Goal: Information Seeking & Learning: Learn about a topic

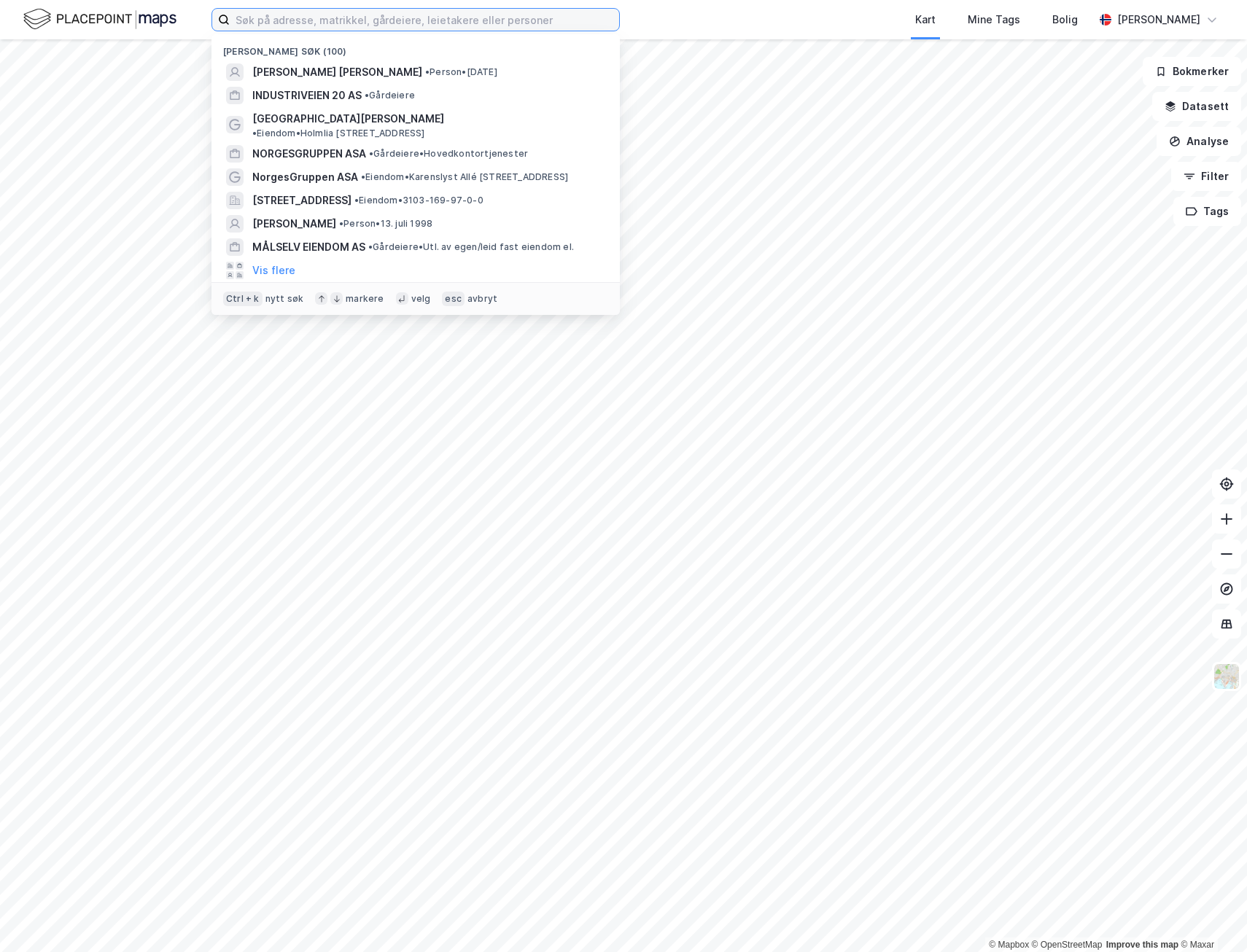
click at [317, 23] on input at bounding box center [424, 19] width 390 height 22
paste input "[PERSON_NAME] Capital AS"
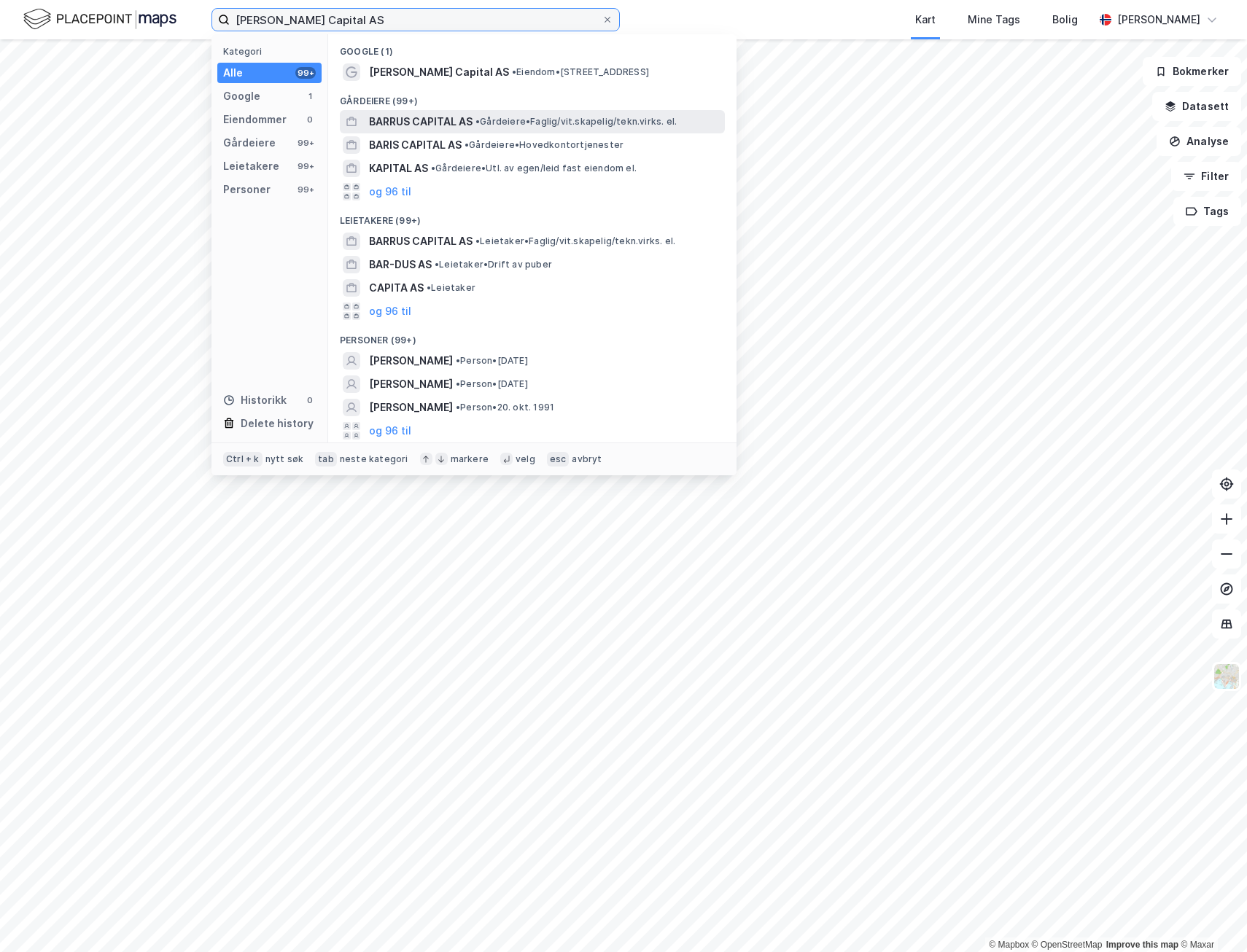
type input "[PERSON_NAME] Capital AS"
click at [399, 127] on span "BARRUS CAPITAL AS" at bounding box center [420, 122] width 104 height 17
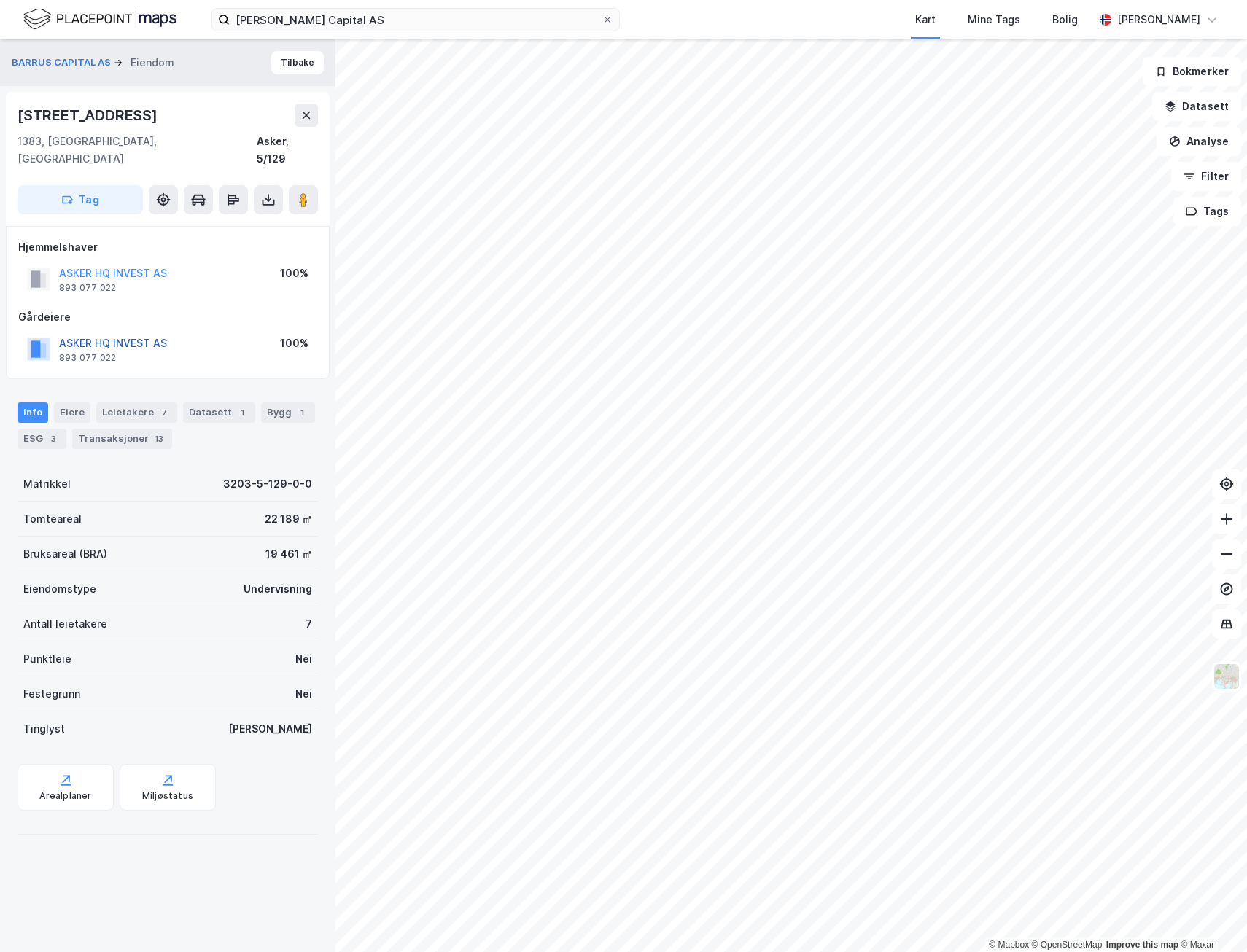
click at [0, 0] on button "ASKER HQ INVEST AS" at bounding box center [0, 0] width 0 height 0
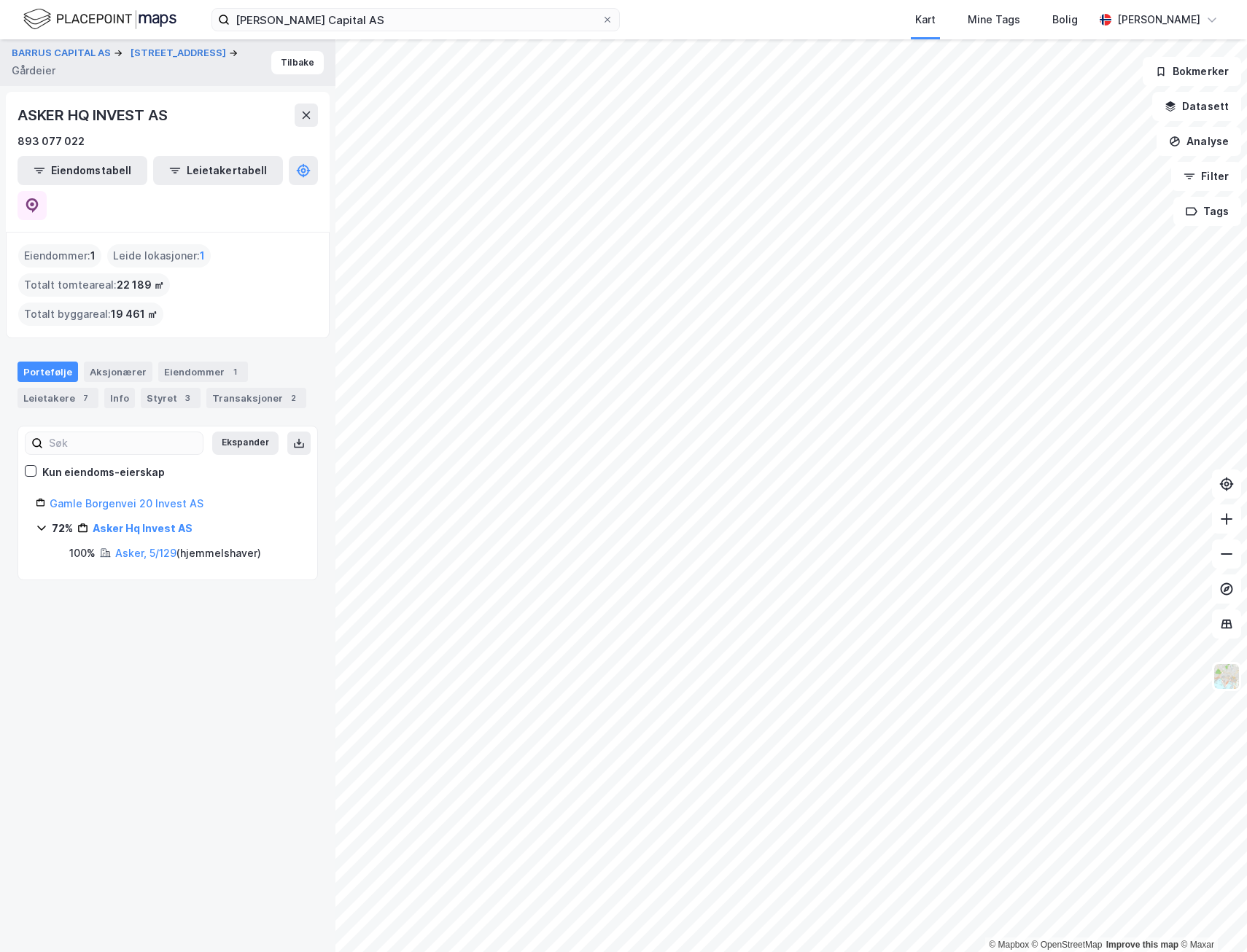
click at [45, 525] on icon at bounding box center [41, 528] width 8 height 5
click at [45, 522] on icon at bounding box center [41, 527] width 11 height 11
click at [132, 522] on link "Asker Hq Invest AS" at bounding box center [142, 528] width 100 height 12
click at [39, 199] on icon at bounding box center [31, 206] width 15 height 15
click at [288, 64] on button "Tilbake" at bounding box center [297, 63] width 52 height 24
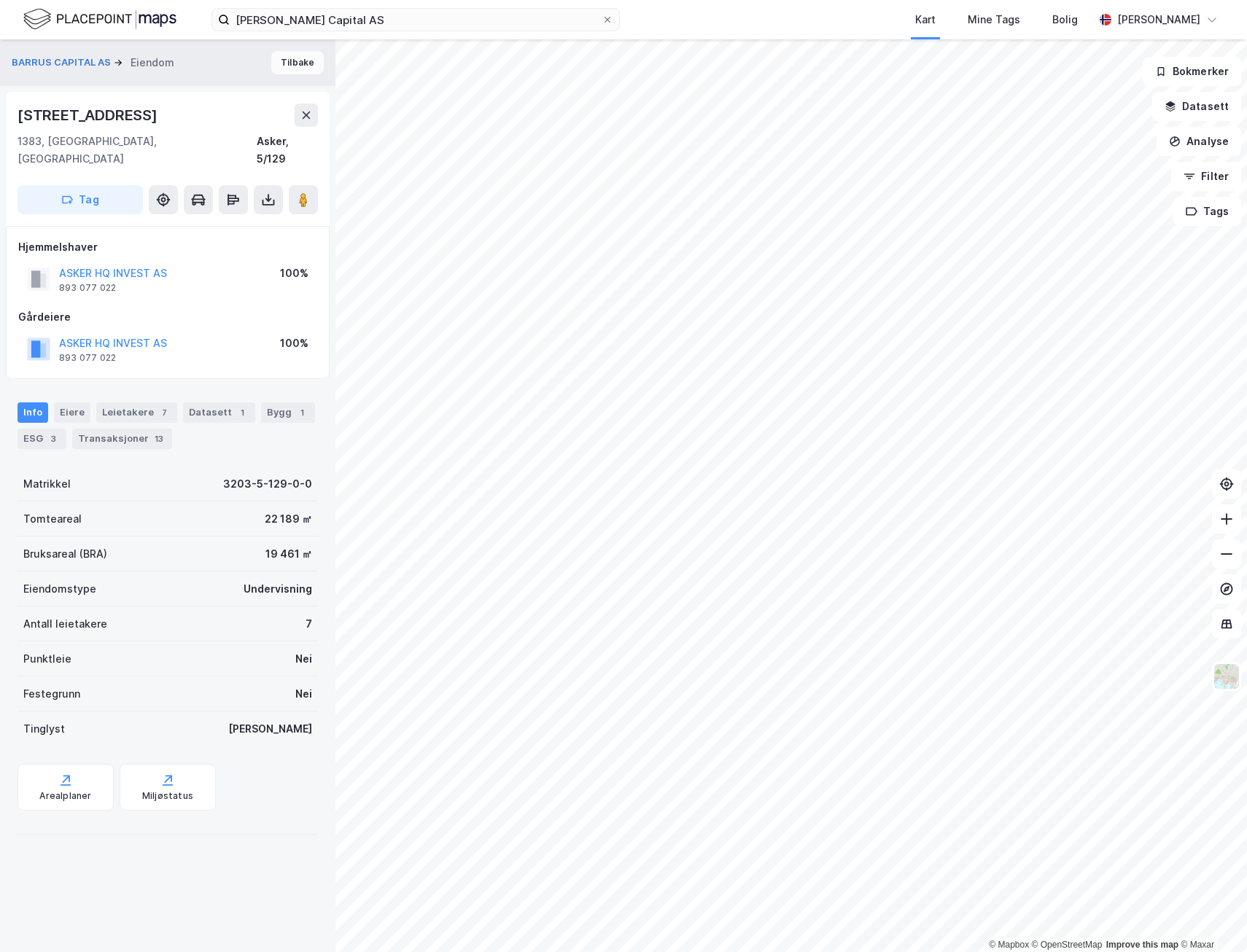
click at [288, 61] on button "Tilbake" at bounding box center [297, 63] width 52 height 24
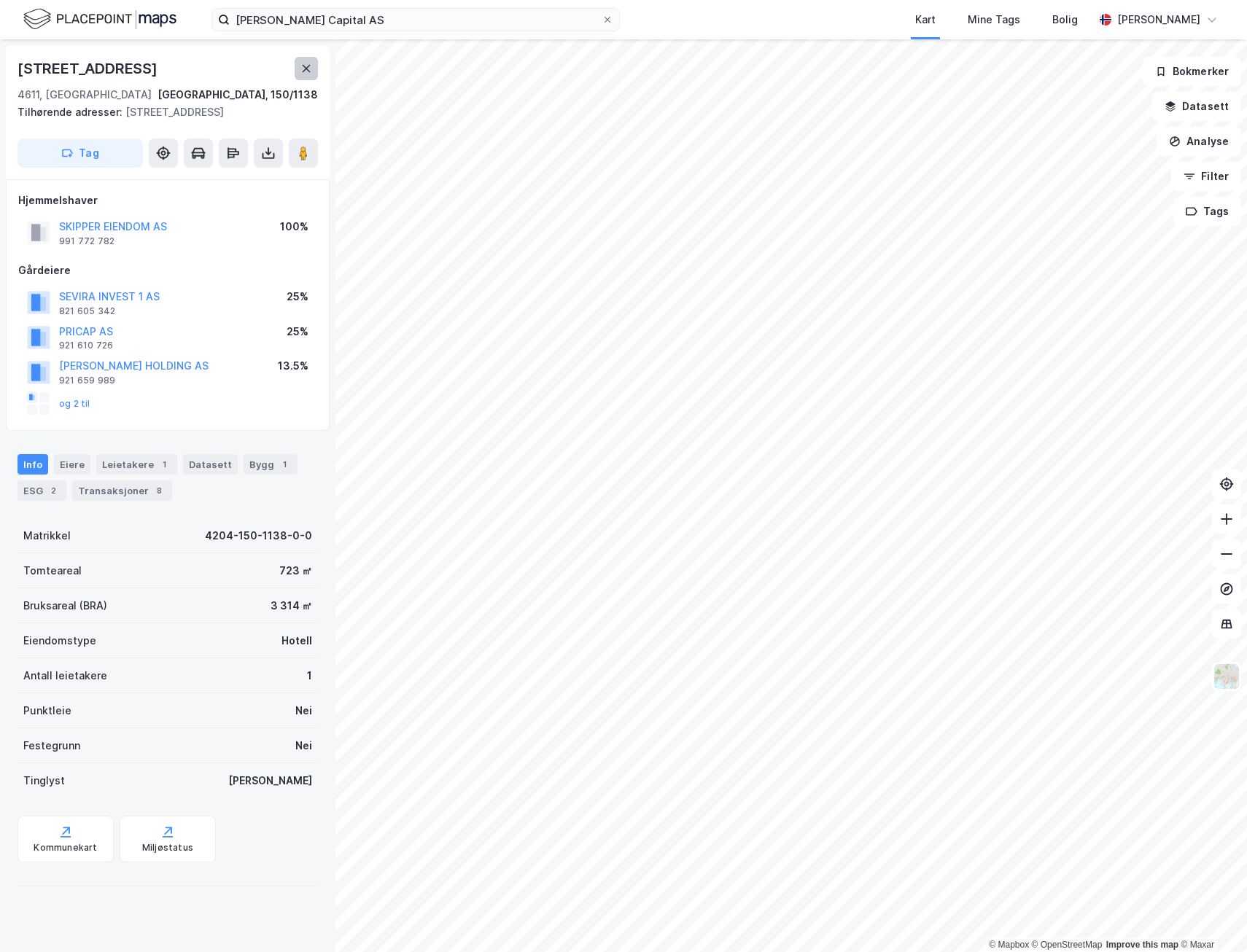
click at [301, 71] on icon at bounding box center [306, 68] width 11 height 11
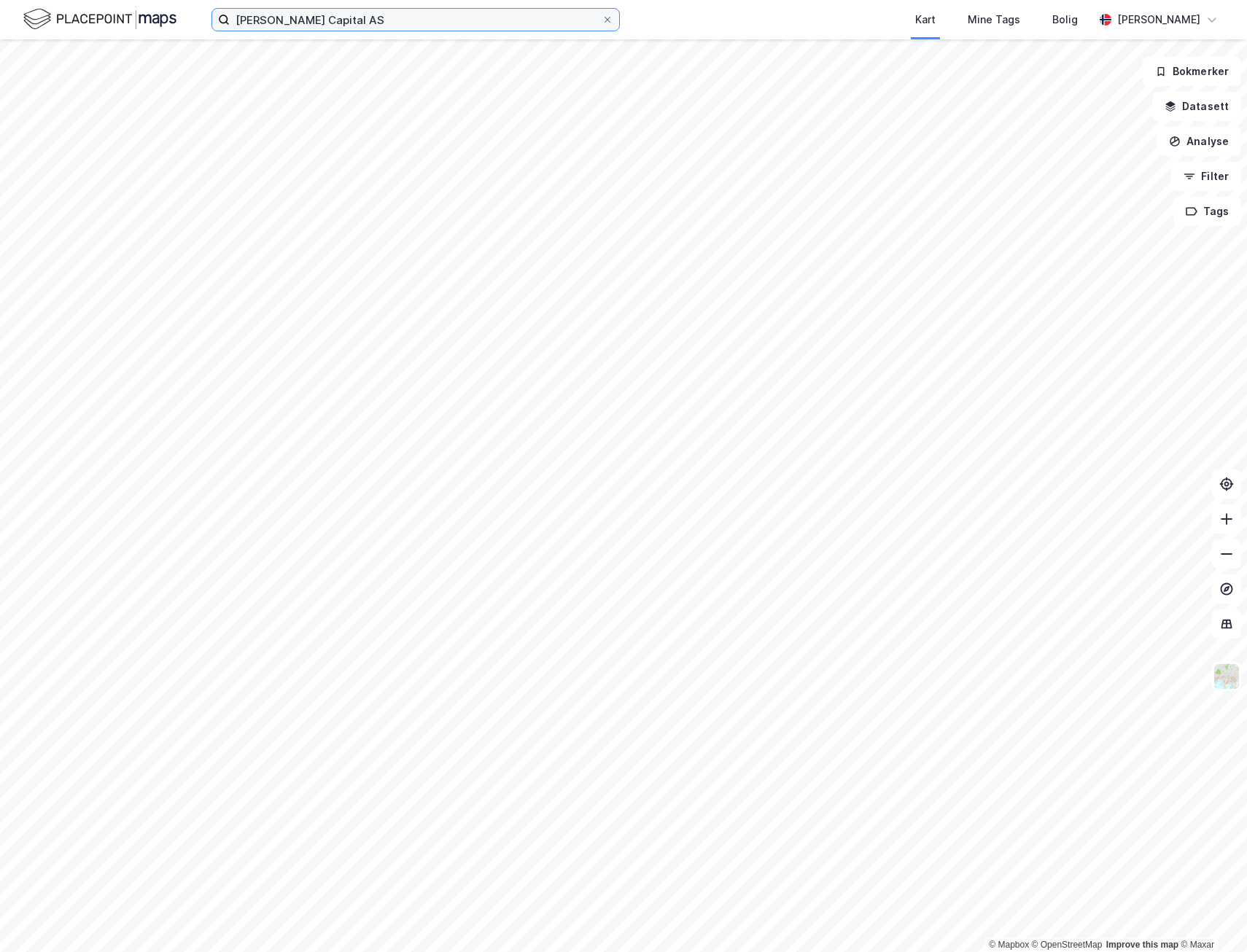
click at [346, 27] on input "[PERSON_NAME] Capital AS" at bounding box center [416, 19] width 372 height 22
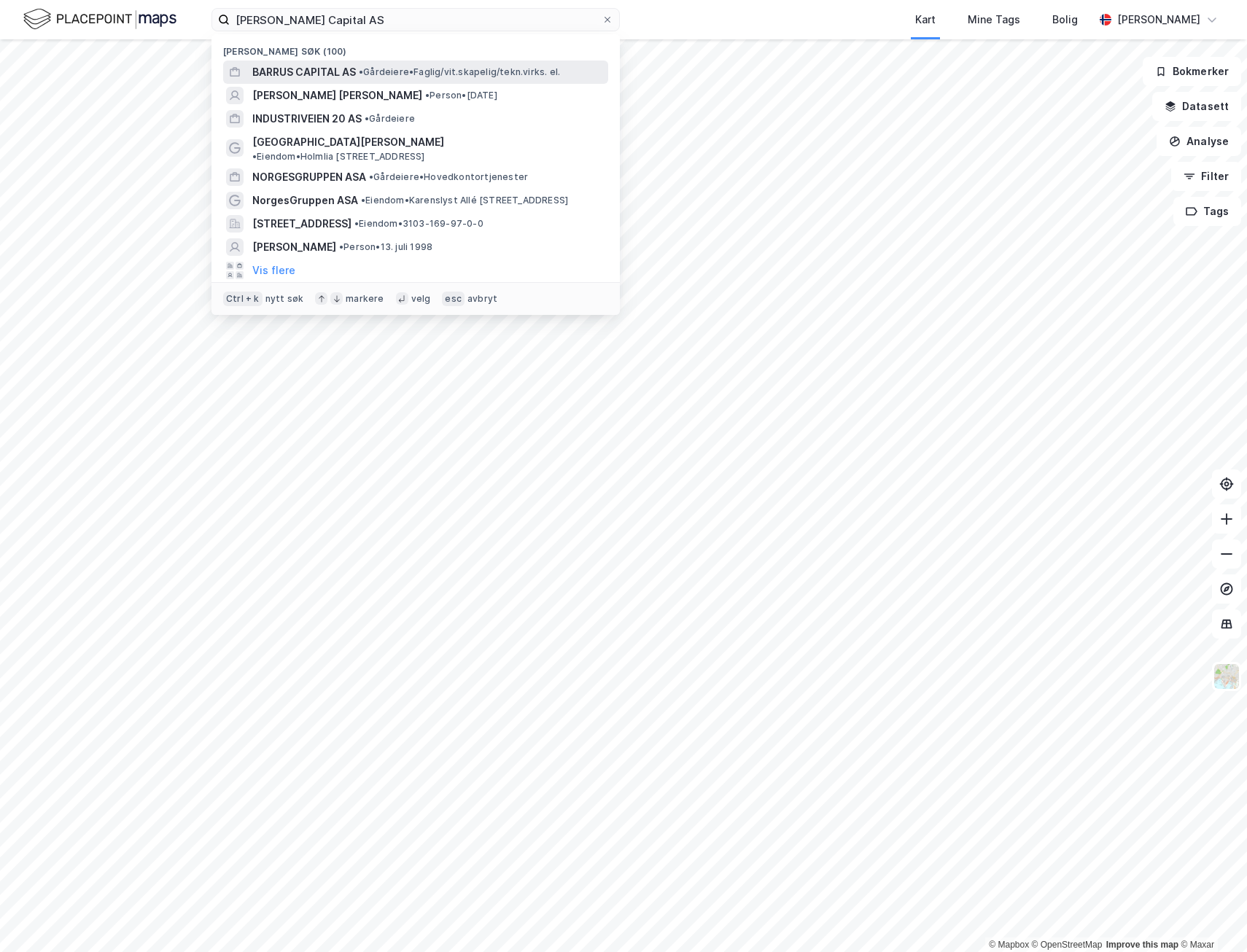
click at [327, 69] on span "BARRUS CAPITAL AS" at bounding box center [303, 72] width 104 height 17
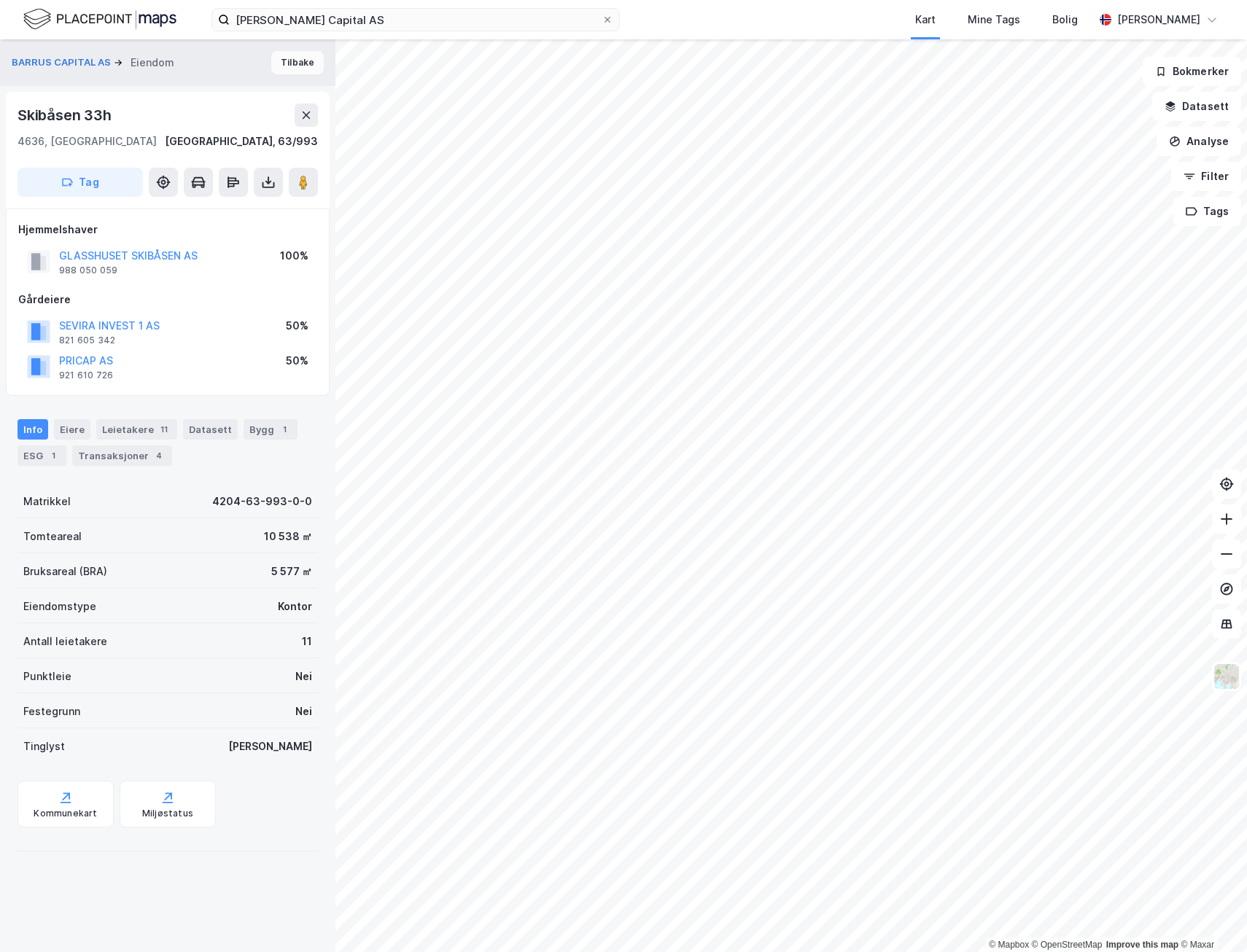
click at [279, 60] on button "Tilbake" at bounding box center [297, 63] width 52 height 24
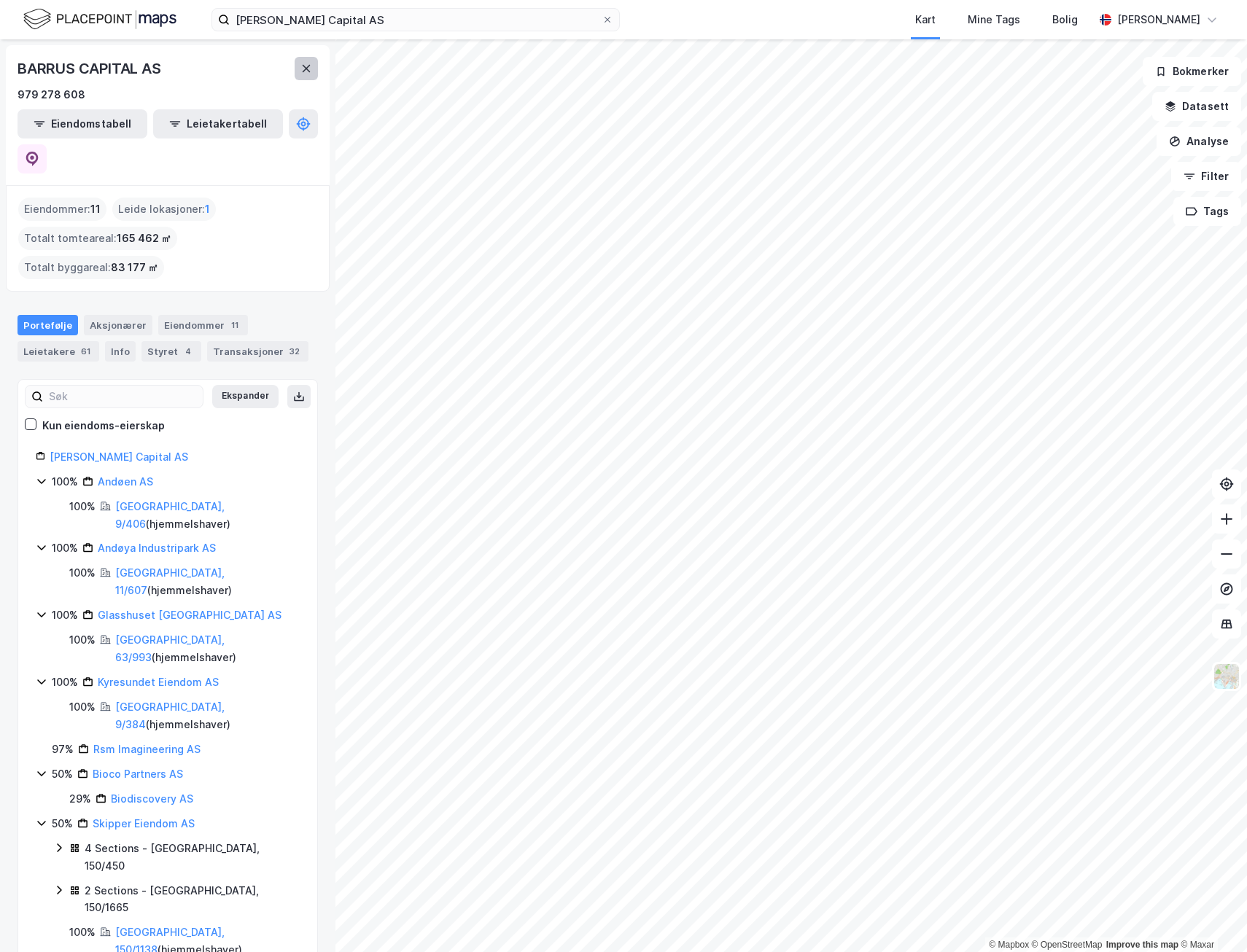
click at [302, 64] on icon at bounding box center [306, 68] width 11 height 11
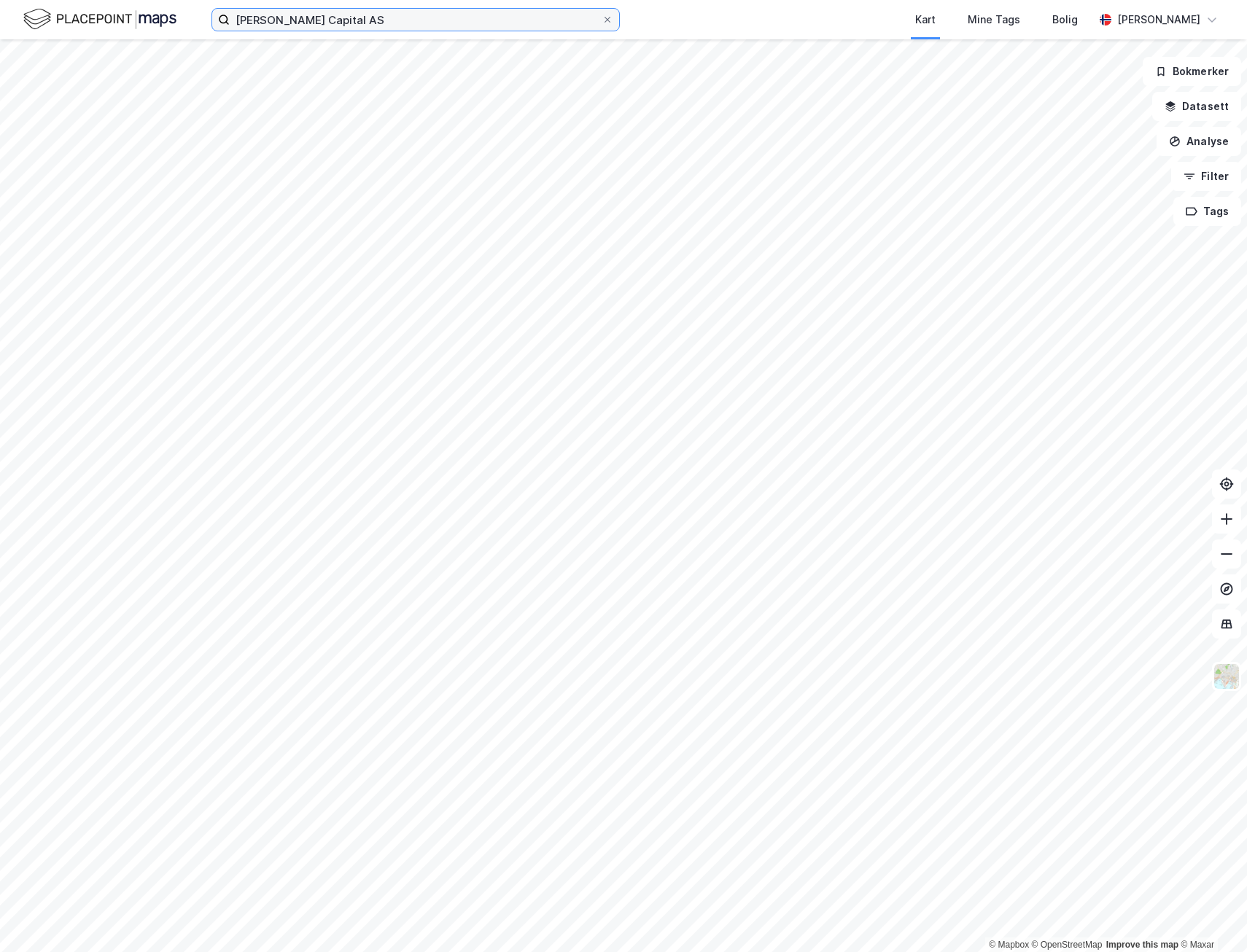
click at [347, 19] on input "[PERSON_NAME] Capital AS" at bounding box center [416, 19] width 372 height 22
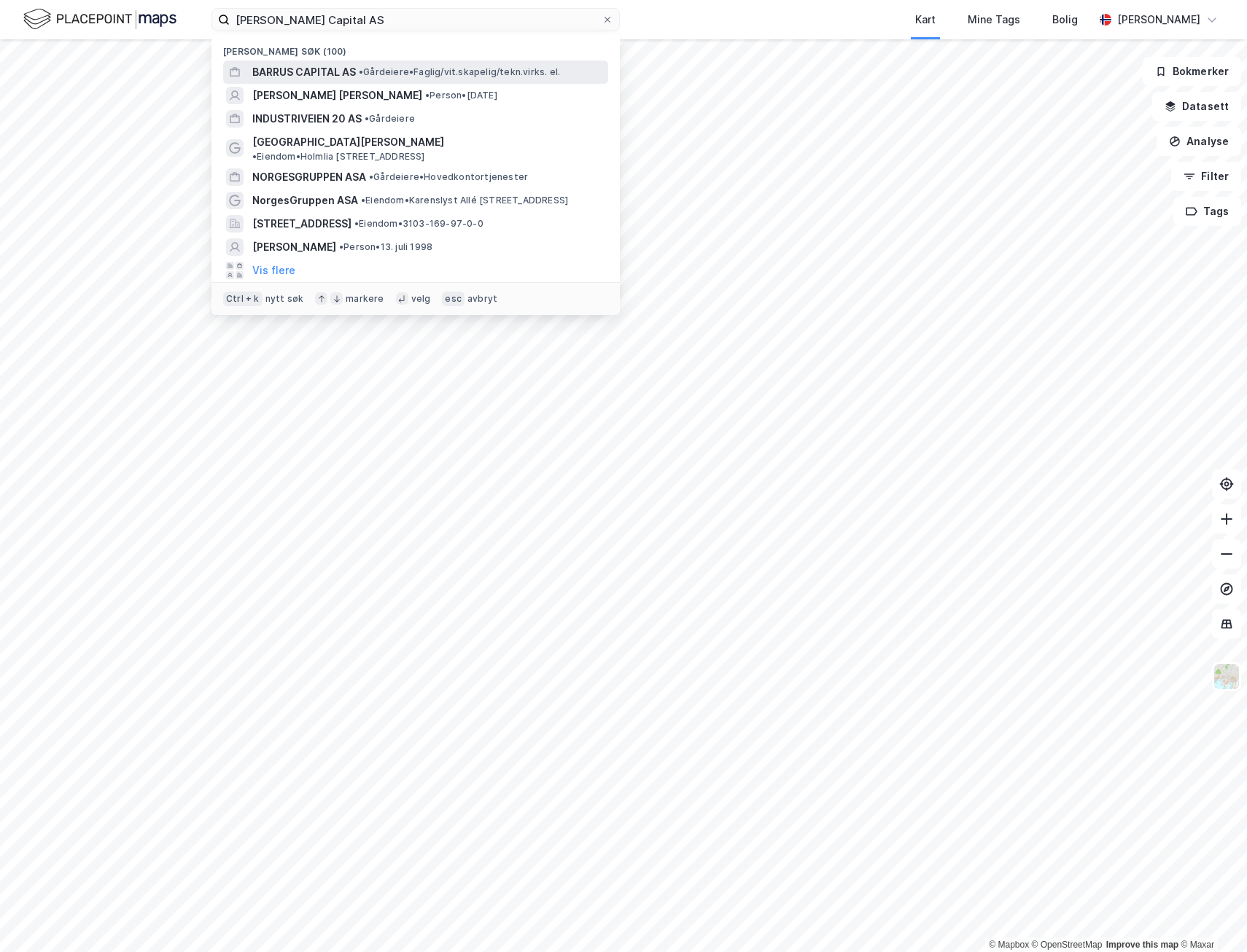
click at [311, 77] on span "BARRUS CAPITAL AS" at bounding box center [303, 72] width 104 height 17
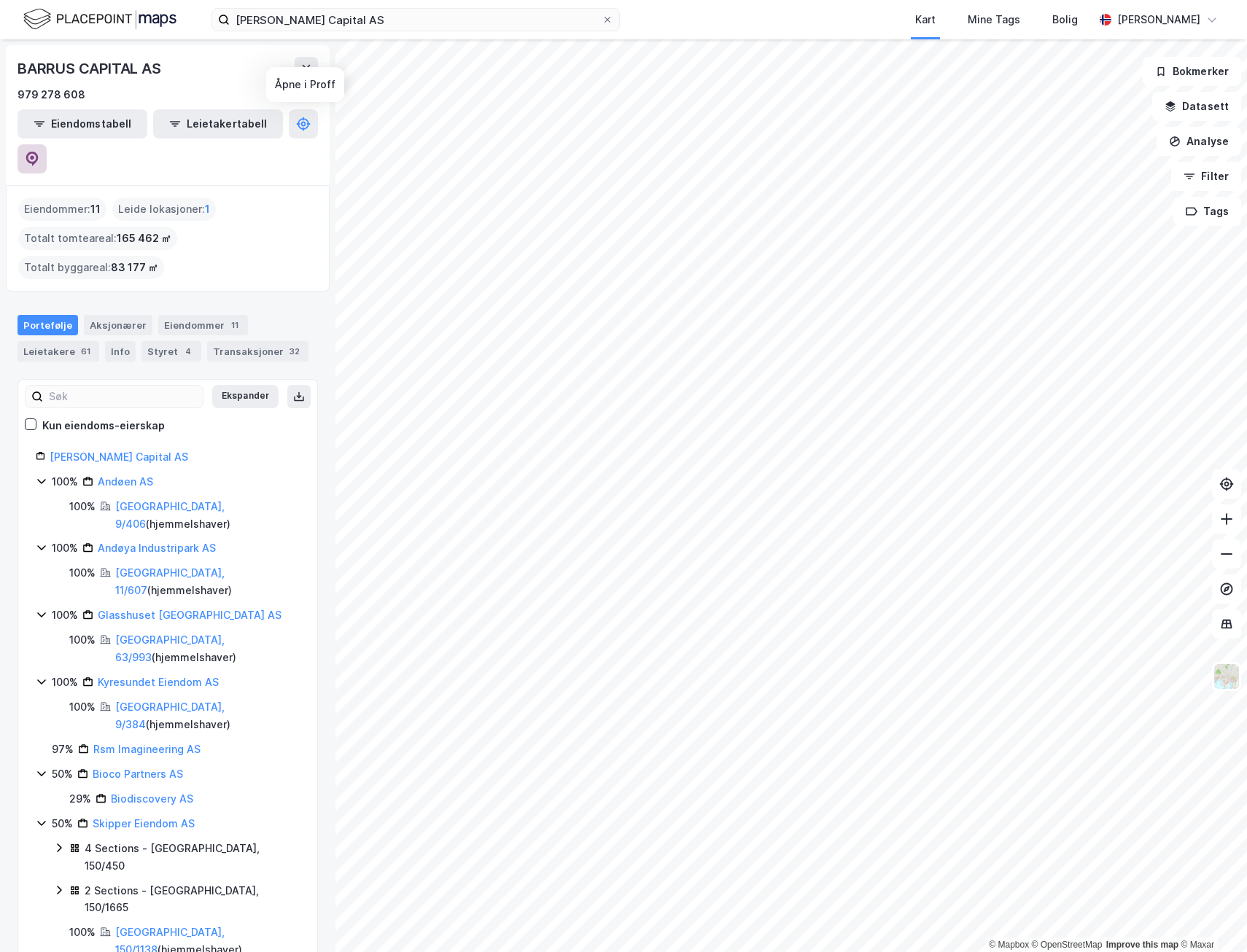
click at [34, 155] on icon at bounding box center [31, 157] width 4 height 4
